Goal: Navigation & Orientation: Find specific page/section

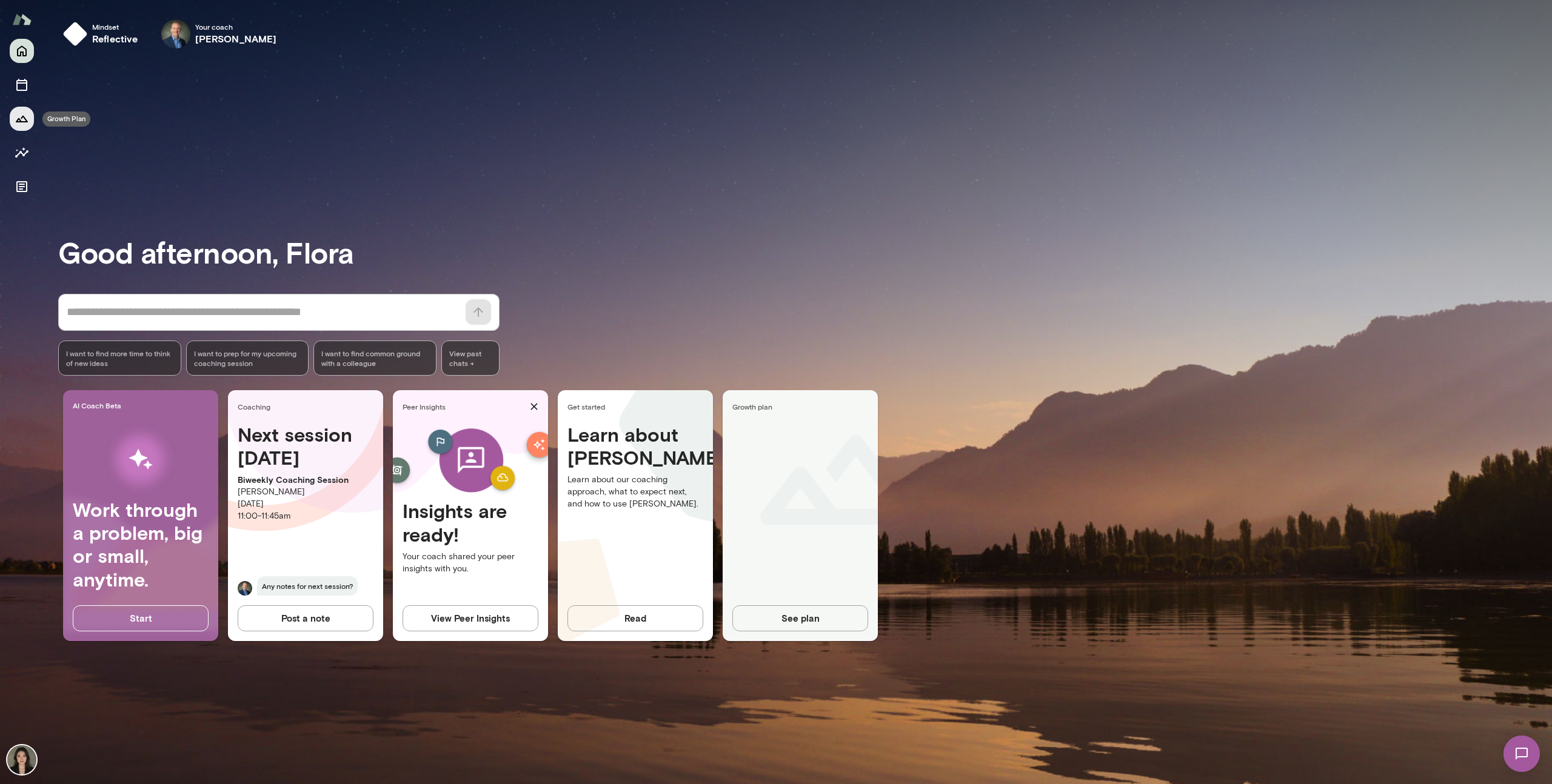
click at [19, 117] on icon "Growth Plan" at bounding box center [21, 119] width 14 height 14
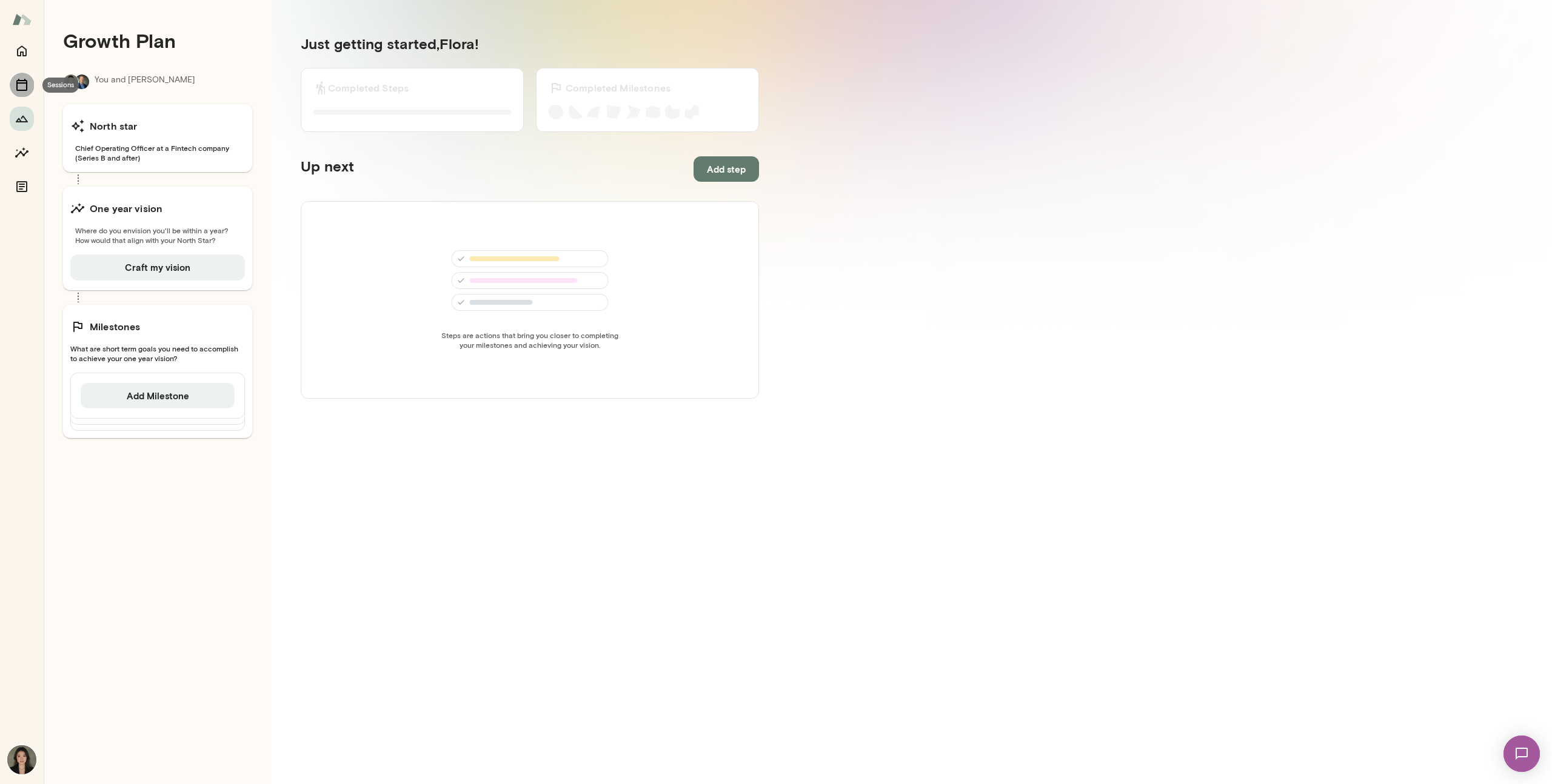
click at [22, 86] on icon "Sessions" at bounding box center [21, 85] width 14 height 14
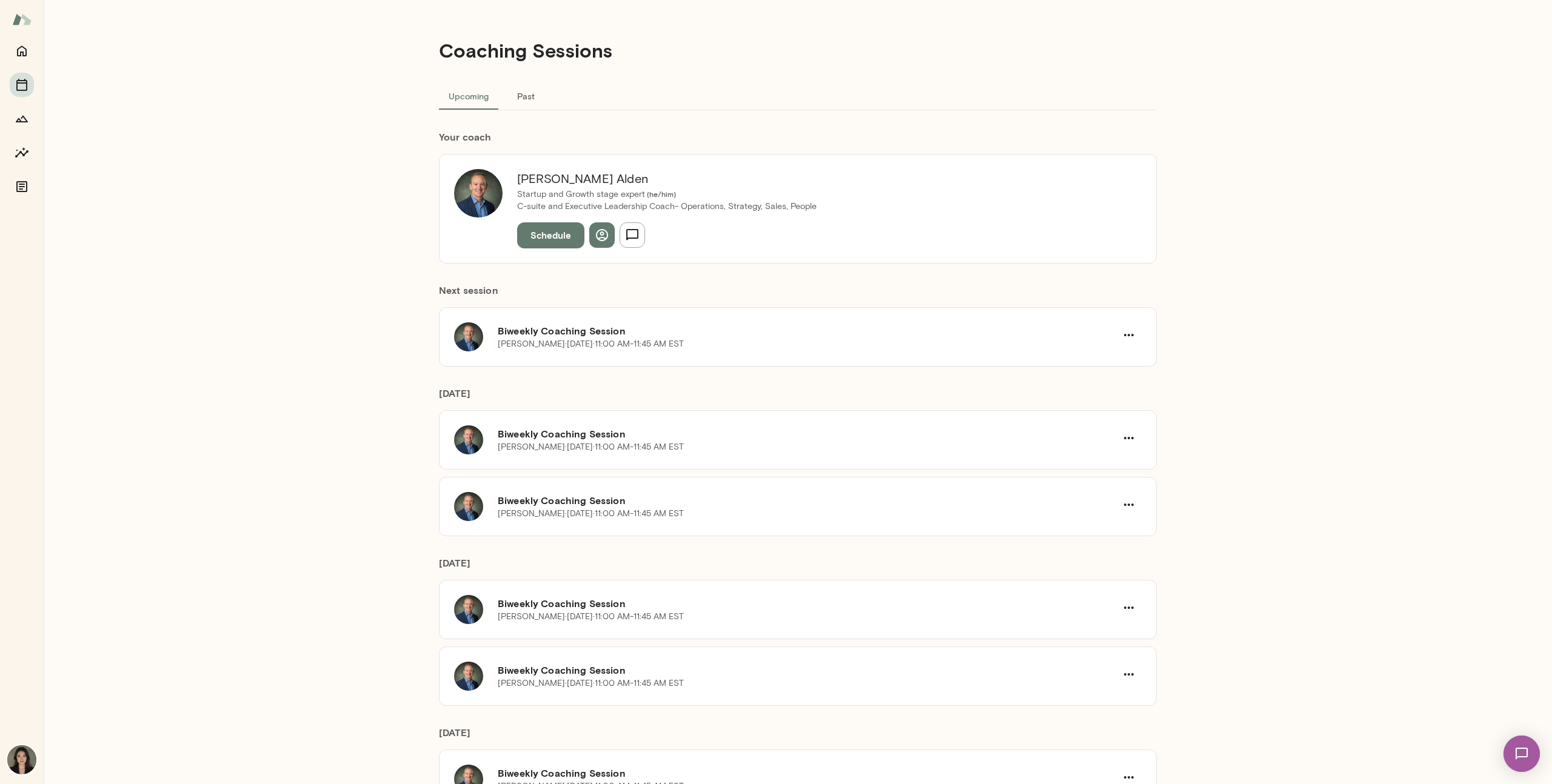
click at [517, 88] on button "Past" at bounding box center [525, 95] width 55 height 29
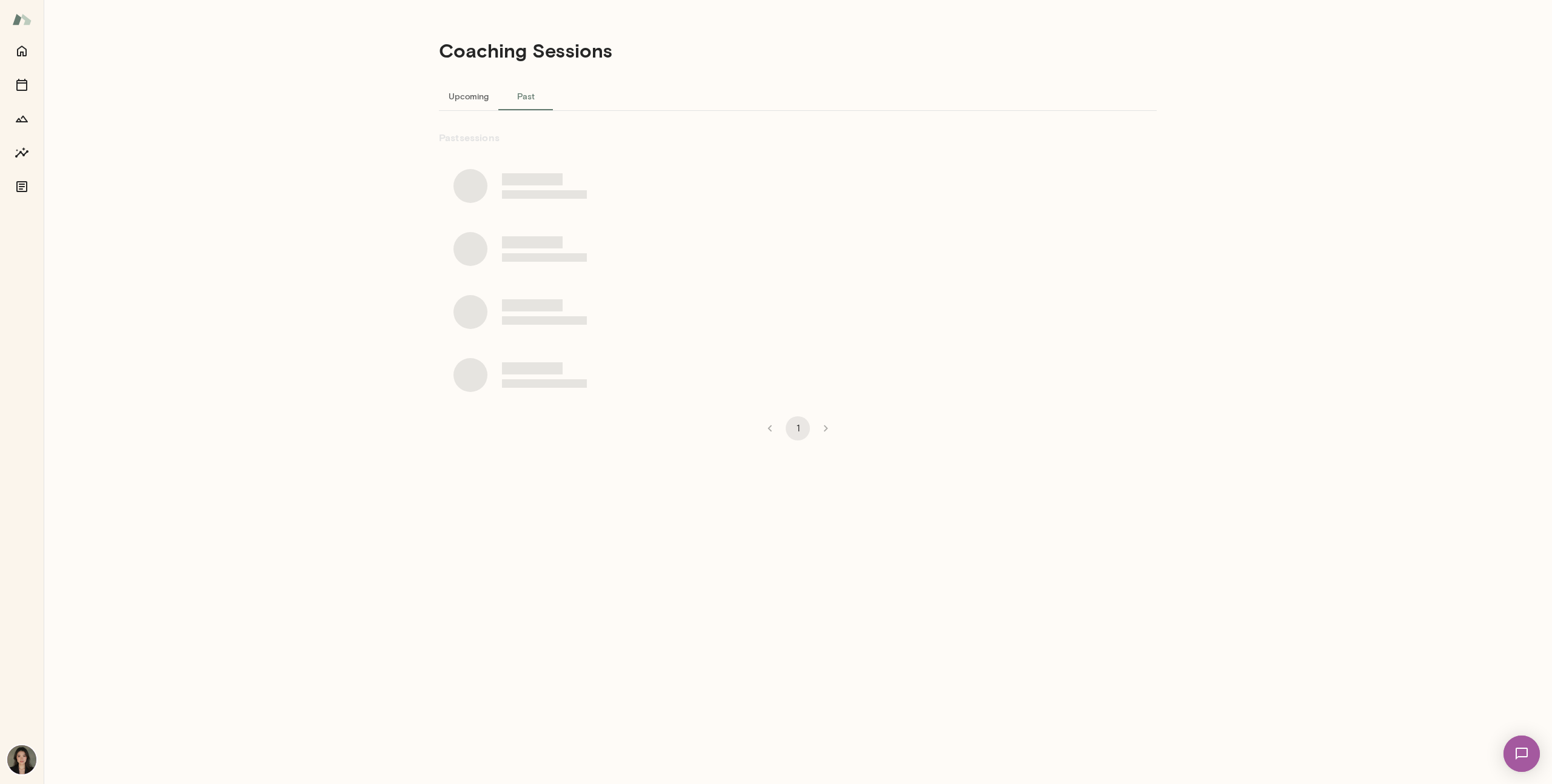
click at [450, 92] on button "Upcoming" at bounding box center [468, 95] width 59 height 29
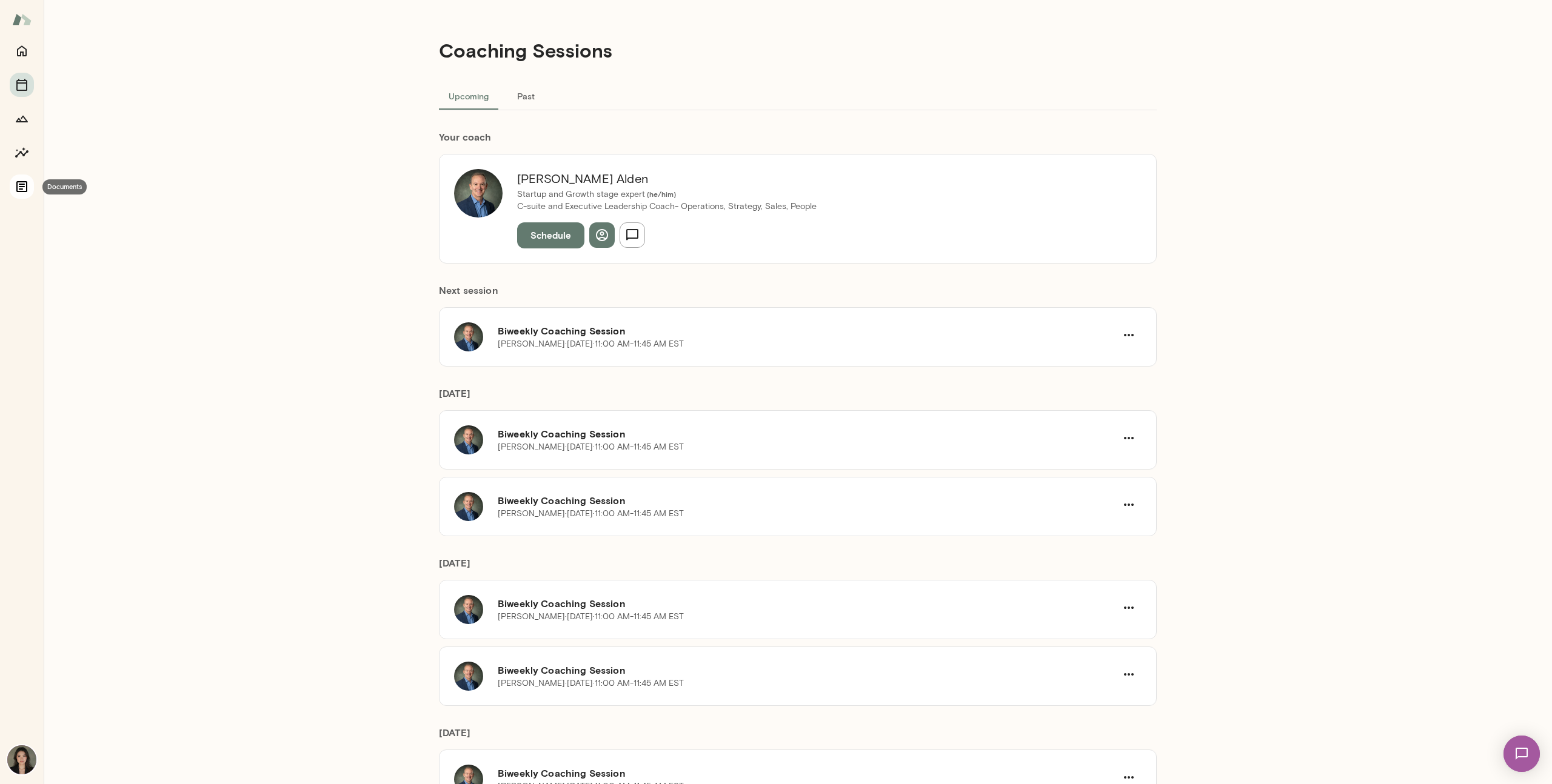
click at [33, 180] on button "Documents" at bounding box center [22, 186] width 24 height 24
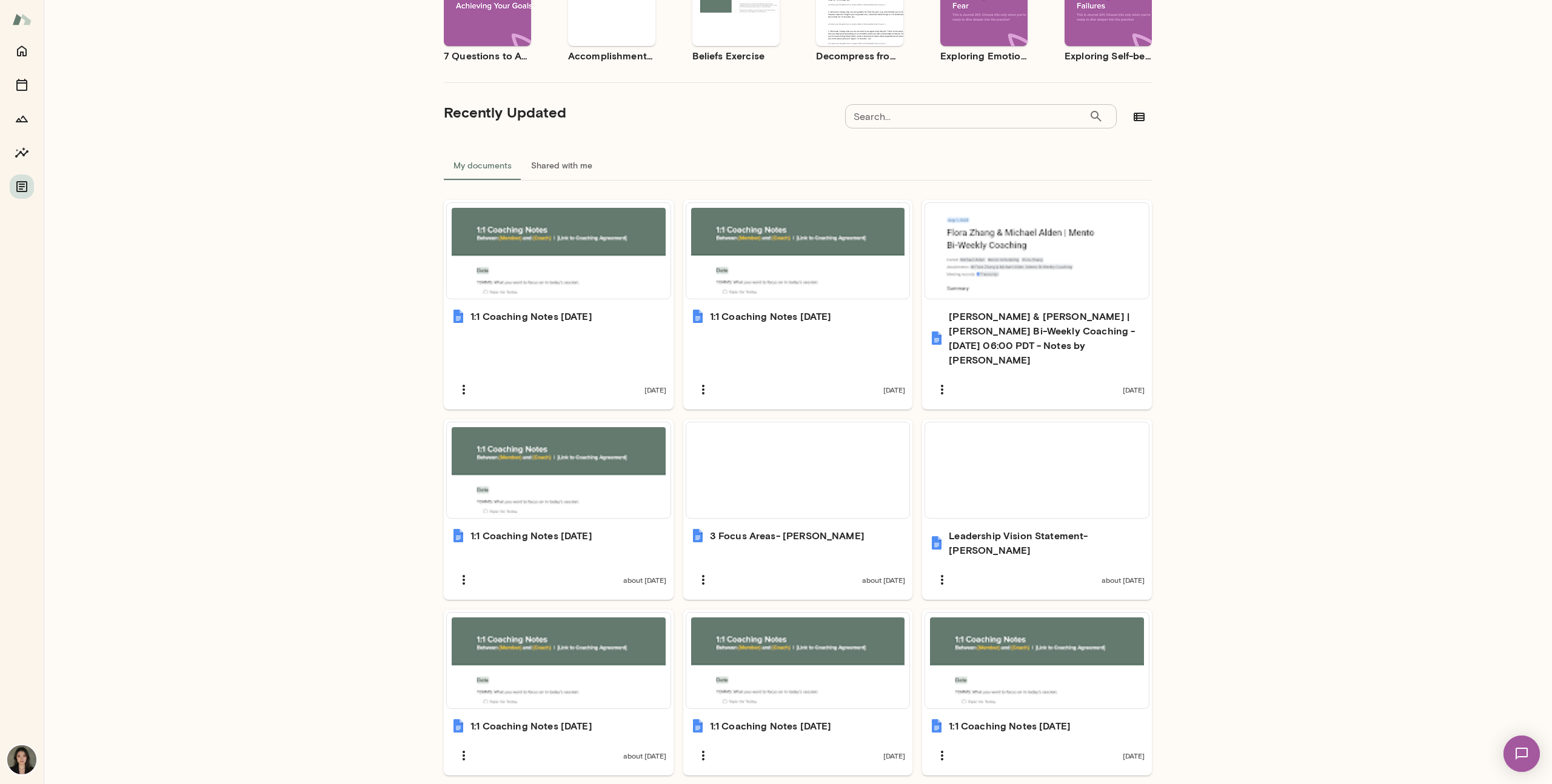
scroll to position [396, 0]
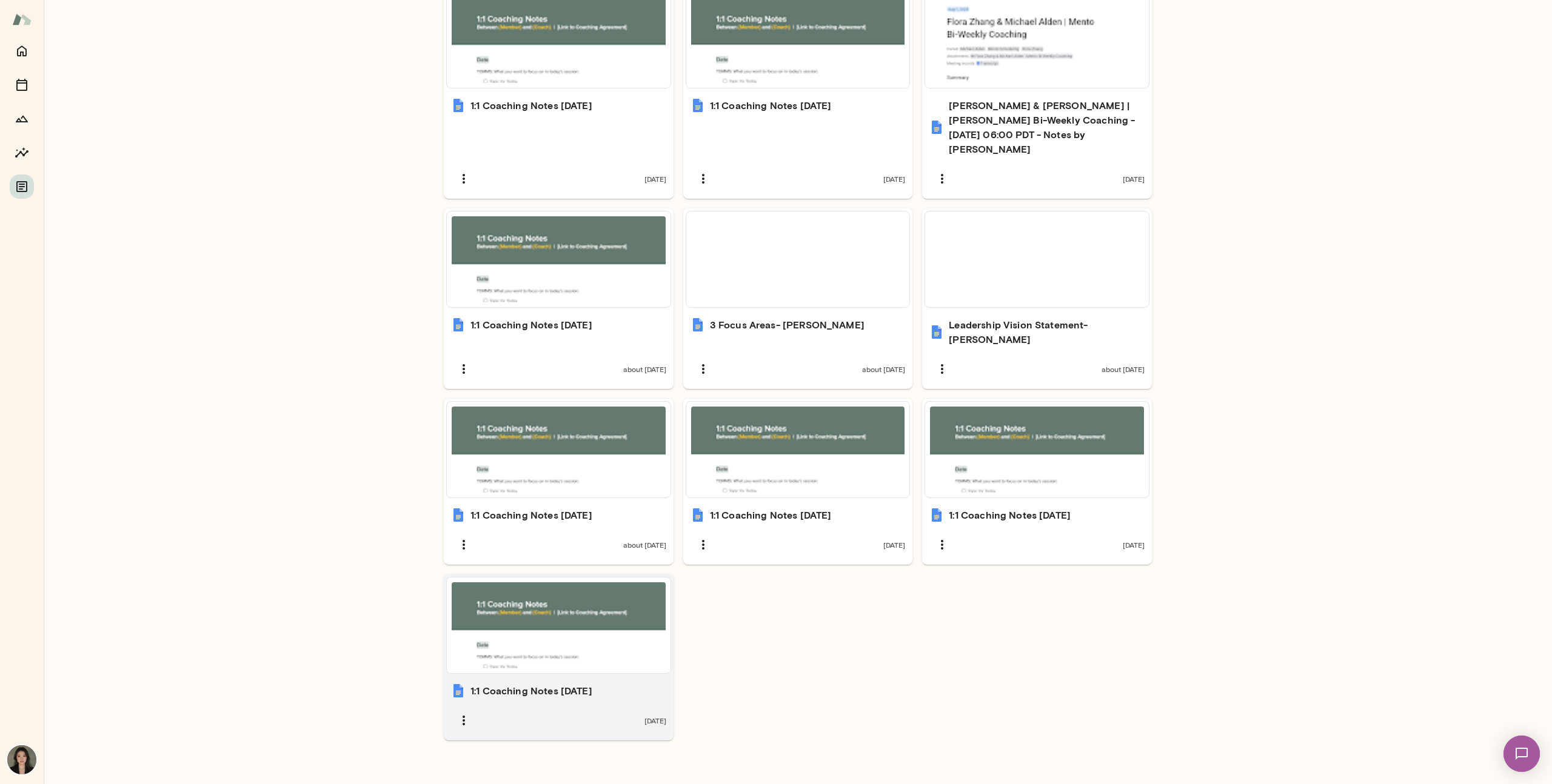
click at [571, 684] on h6 "1:1 Coaching Notes [DATE]" at bounding box center [531, 691] width 122 height 14
